Goal: Task Accomplishment & Management: Use online tool/utility

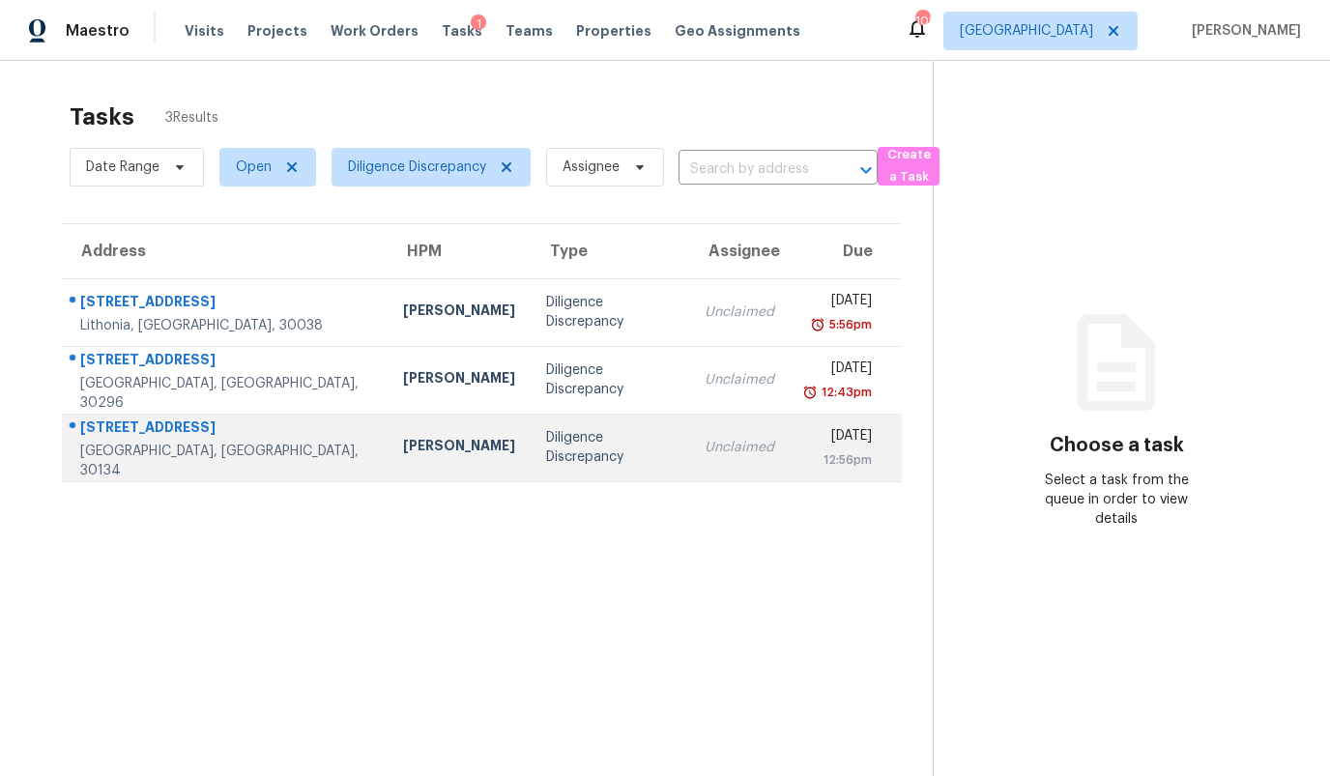
click at [546, 445] on div "Diligence Discrepancy" at bounding box center [610, 447] width 128 height 39
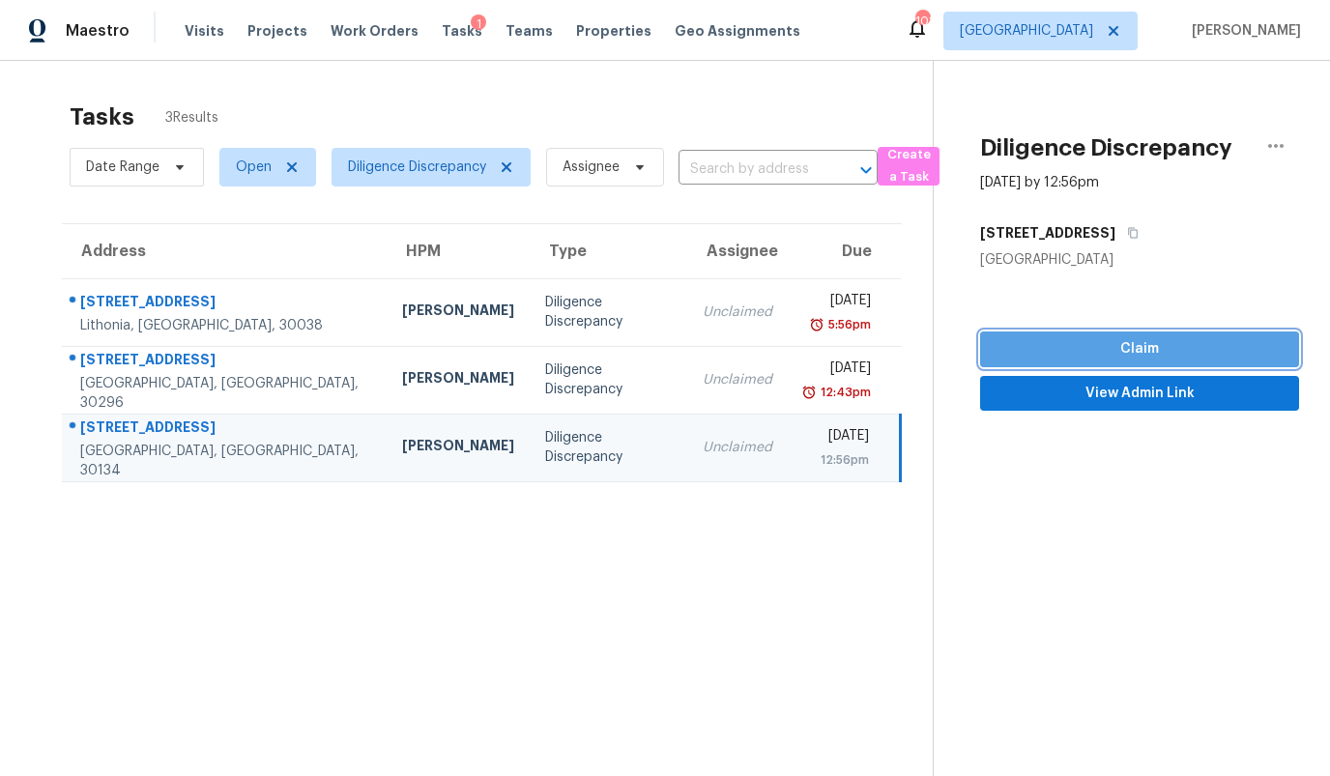
click at [1115, 344] on span "Claim" at bounding box center [1139, 349] width 288 height 24
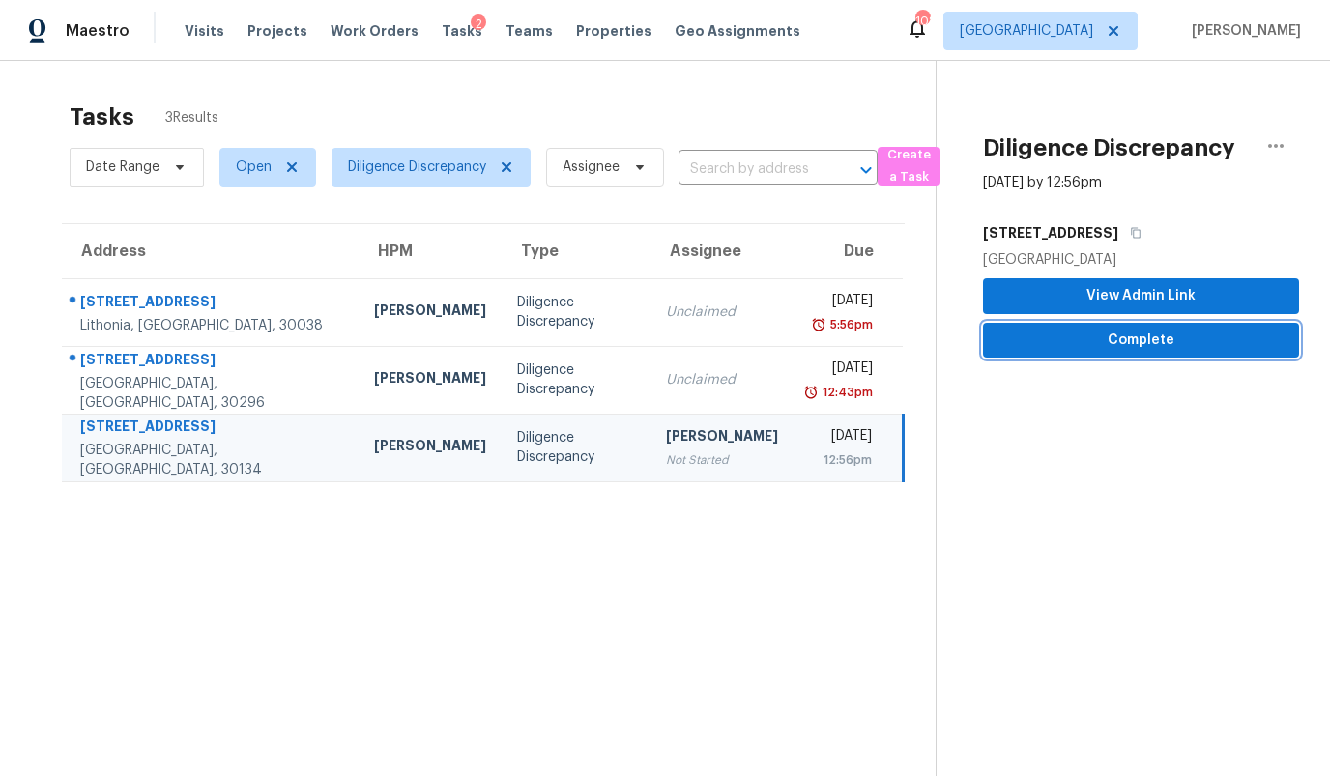
click at [1115, 344] on span "Complete" at bounding box center [1140, 341] width 285 height 24
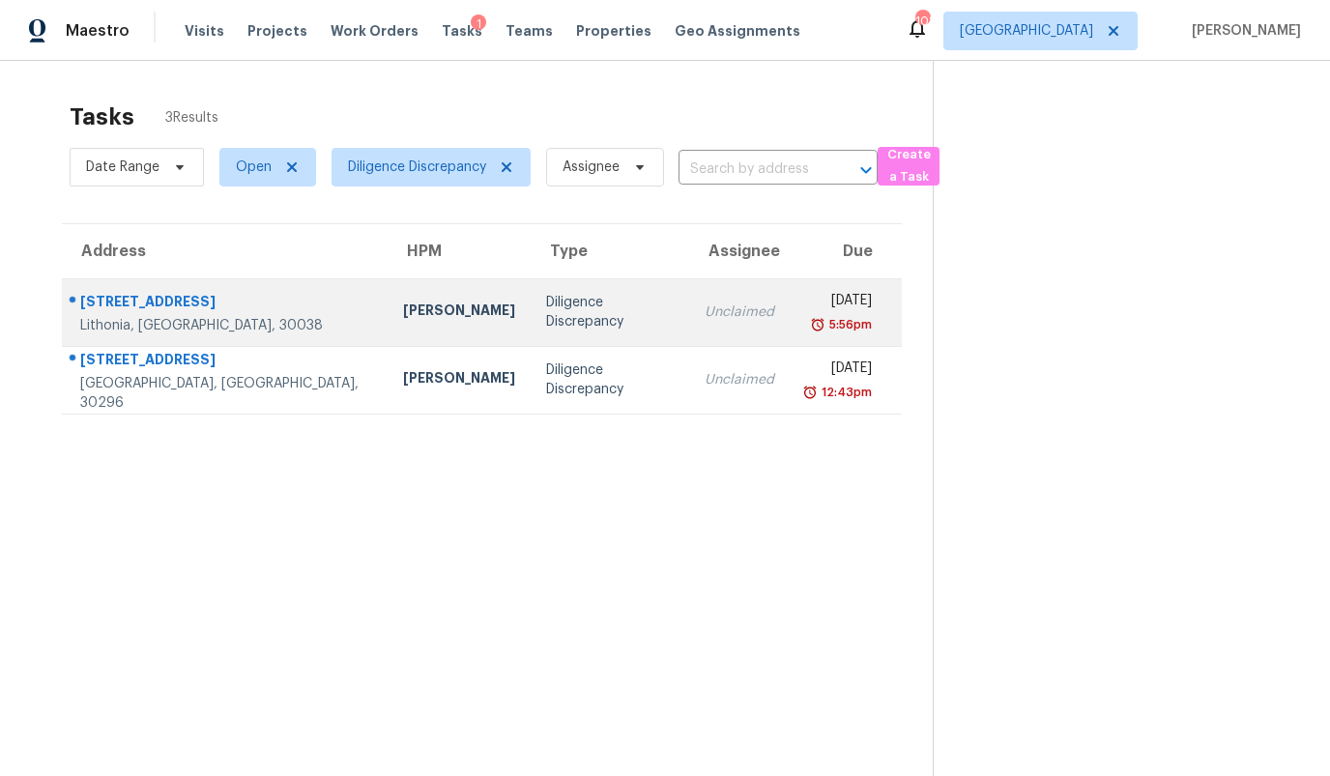
click at [244, 306] on td "[STREET_ADDRESS]" at bounding box center [225, 312] width 326 height 68
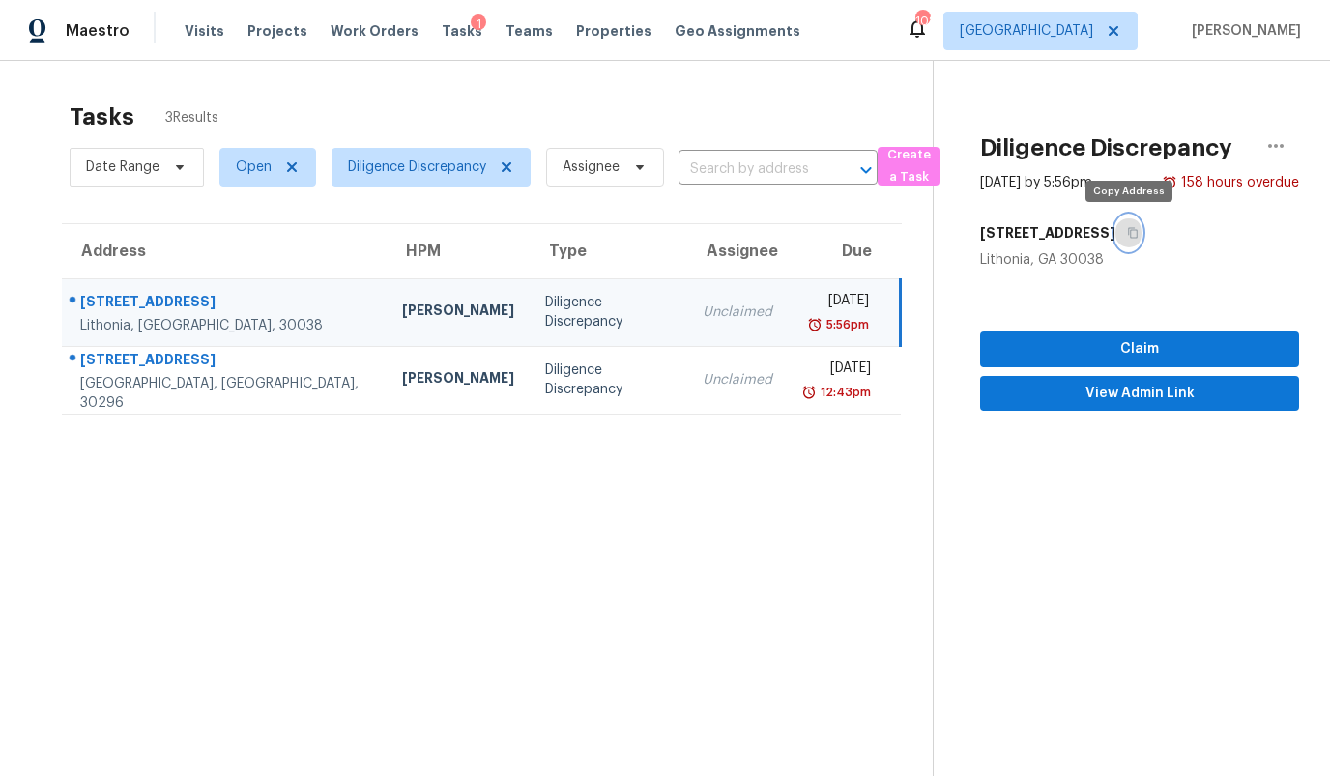
click at [1128, 233] on icon "button" at bounding box center [1133, 233] width 12 height 12
click at [1284, 151] on icon "button" at bounding box center [1275, 145] width 23 height 23
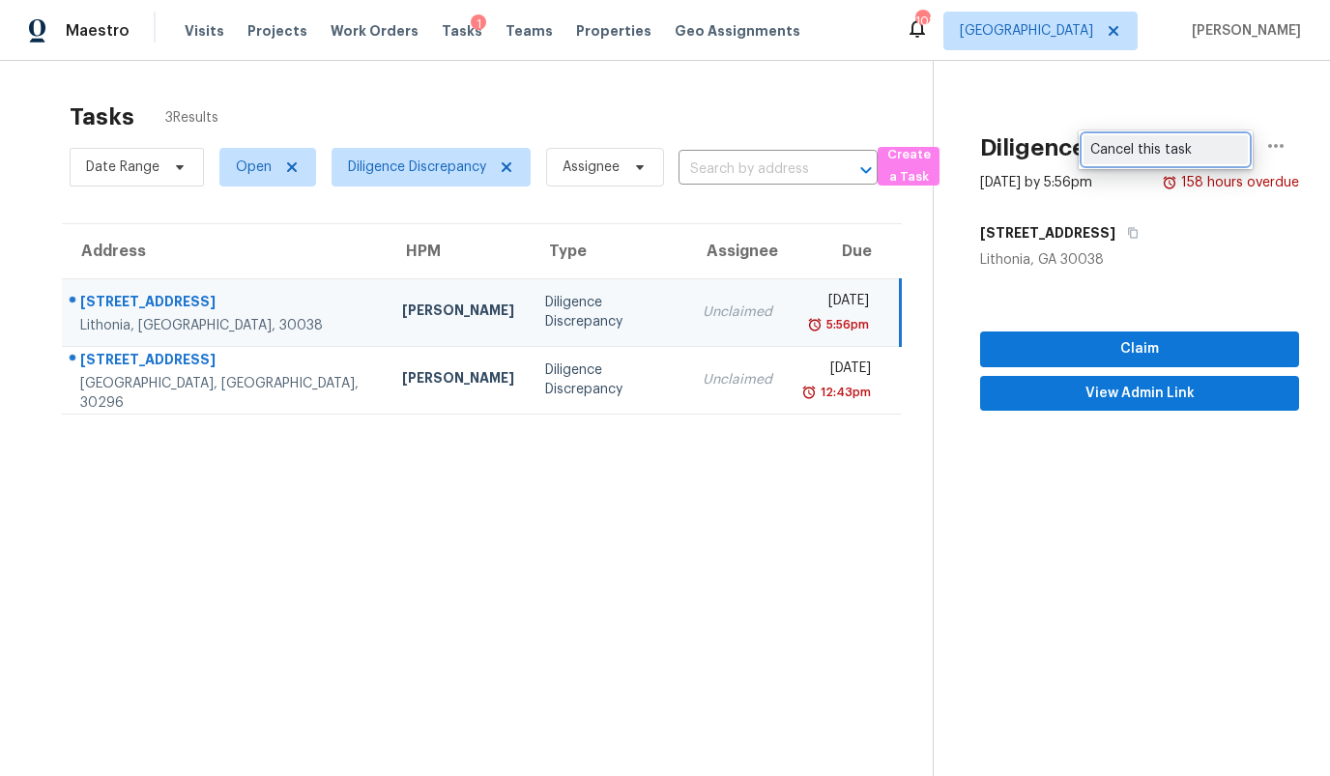
click at [1193, 148] on div "Cancel this task" at bounding box center [1165, 149] width 151 height 19
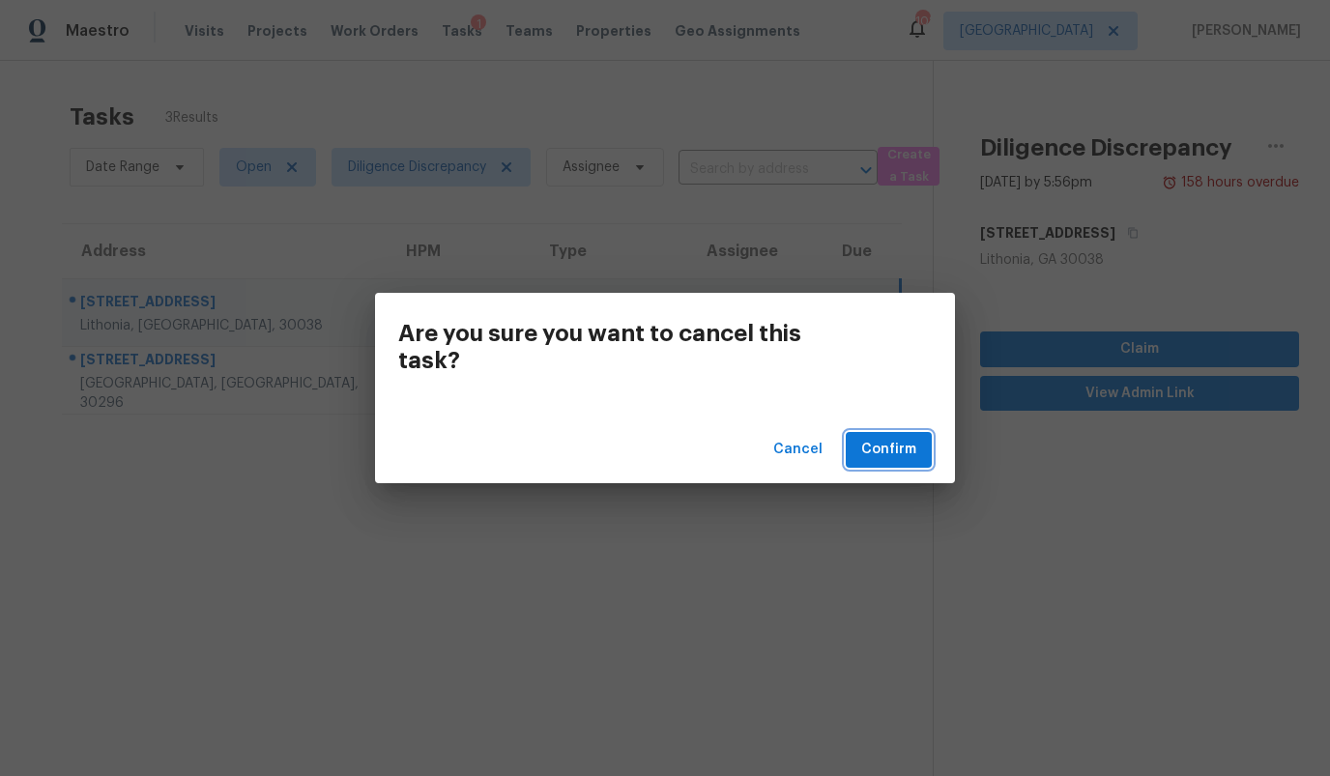
click at [898, 455] on span "Confirm" at bounding box center [888, 450] width 55 height 24
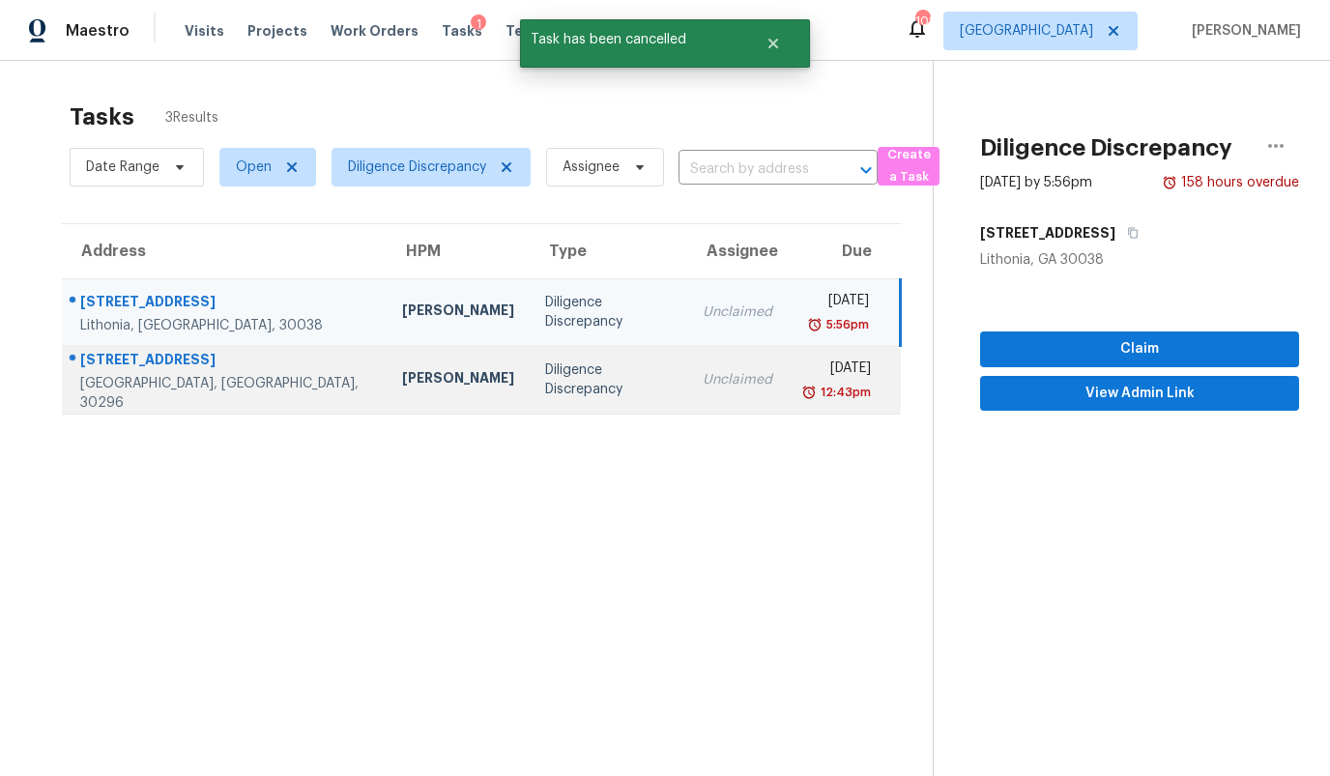
click at [703, 378] on div "Unclaimed" at bounding box center [738, 379] width 70 height 19
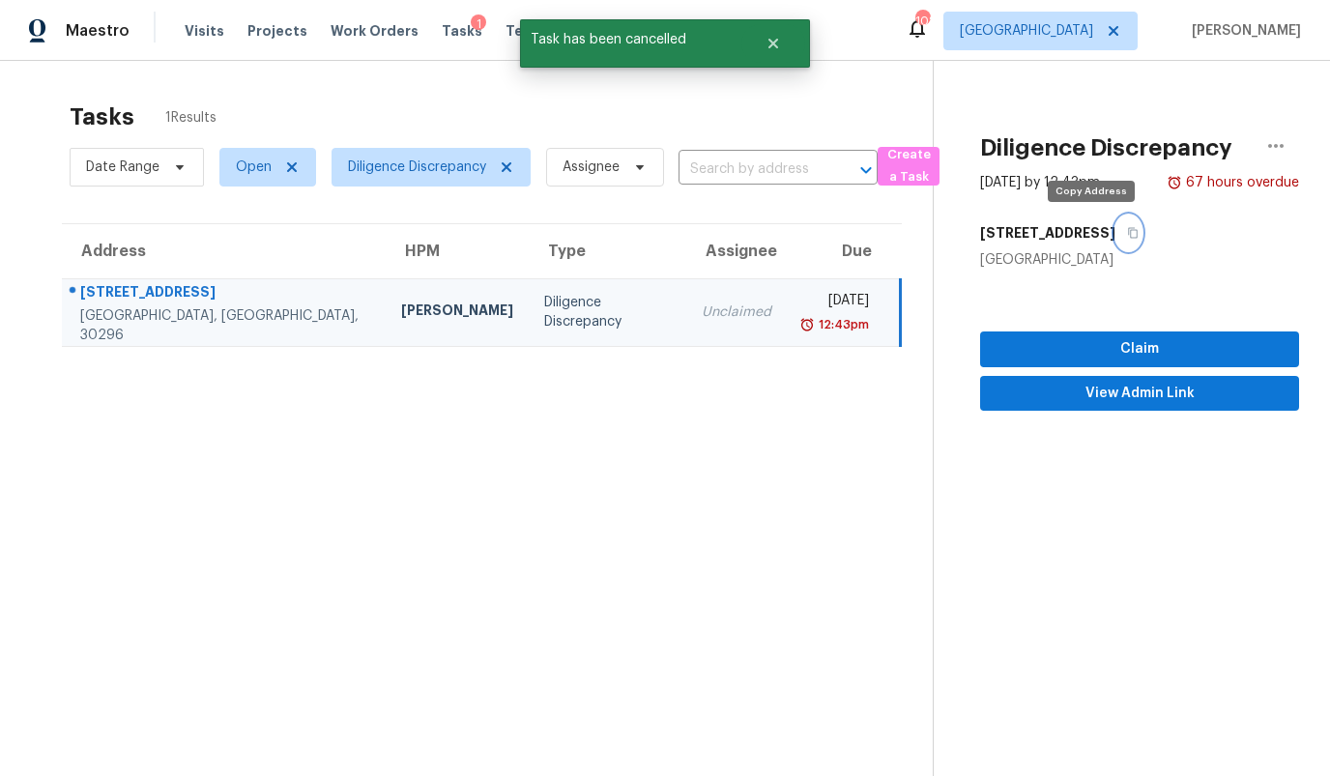
click at [1127, 235] on icon "button" at bounding box center [1133, 233] width 12 height 12
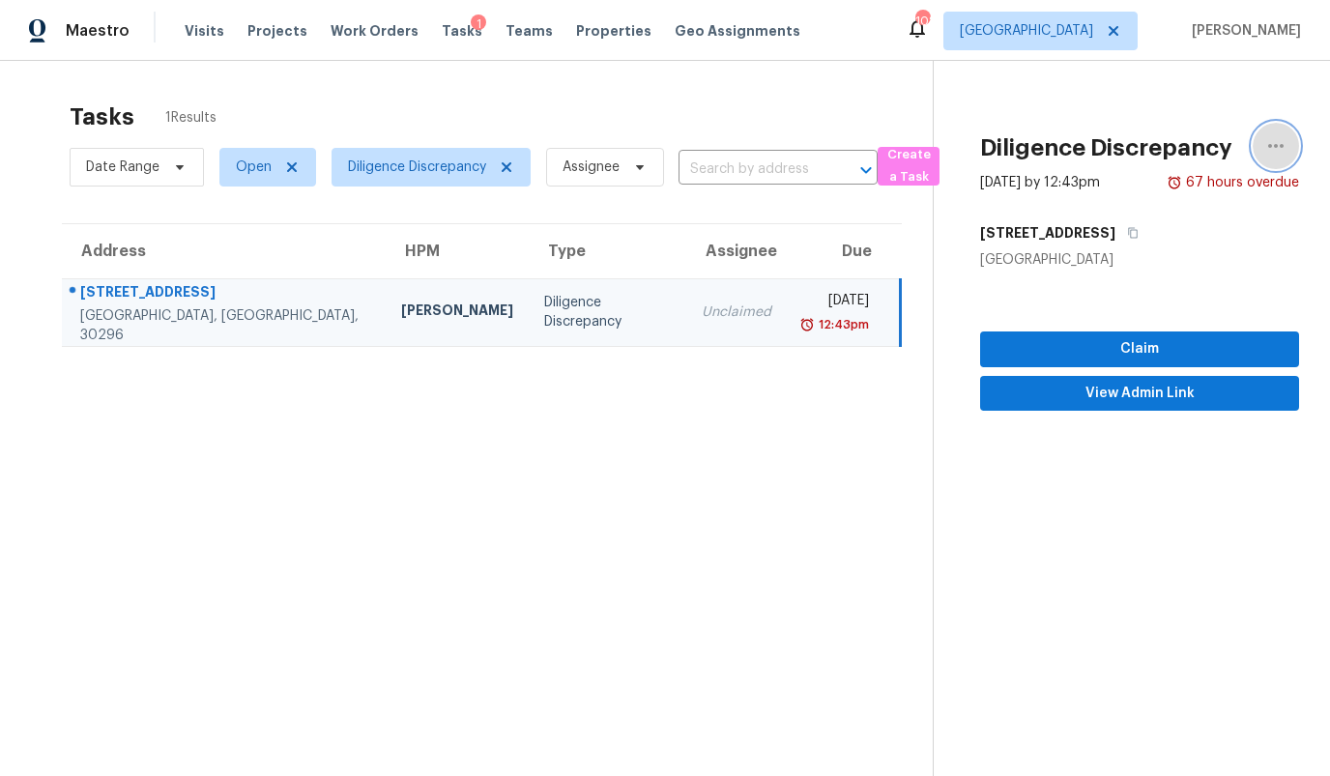
click at [1278, 133] on button "button" at bounding box center [1275, 146] width 46 height 46
click at [1198, 143] on div "Cancel this task" at bounding box center [1165, 149] width 151 height 19
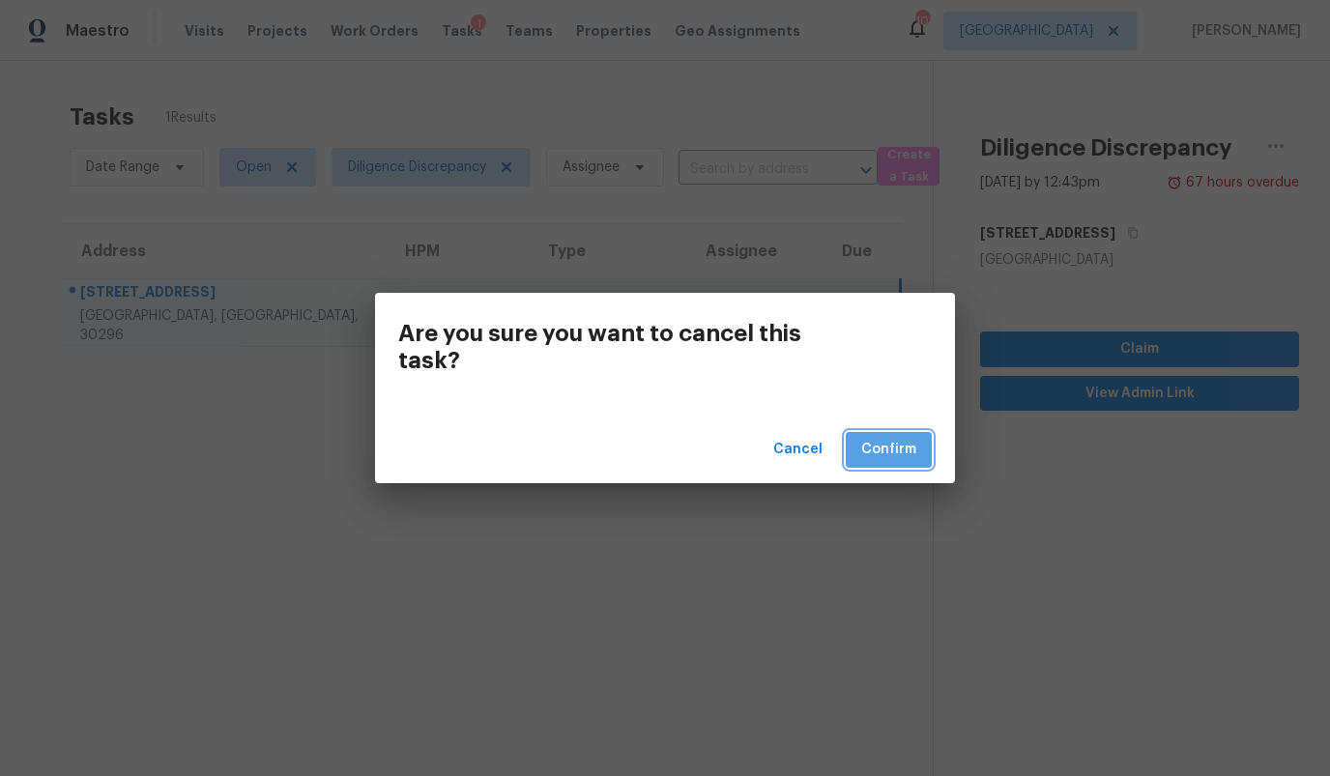
click at [902, 450] on span "Confirm" at bounding box center [888, 450] width 55 height 24
